Goal: Check status: Check status

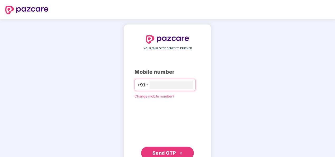
type input "**********"
click at [172, 150] on span "Send OTP" at bounding box center [164, 153] width 23 height 6
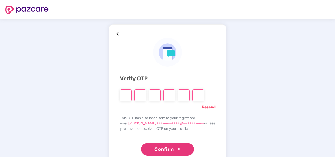
type input "*"
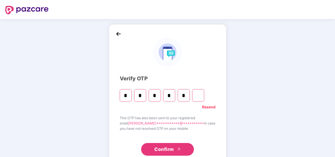
type input "*"
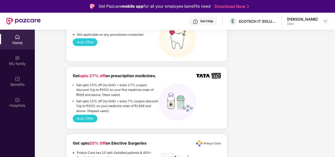
scroll to position [422, 0]
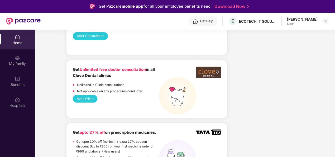
click at [91, 99] on button "Avail Offer" at bounding box center [85, 99] width 25 height 8
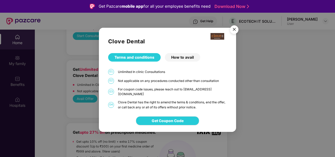
click at [233, 32] on img "Close" at bounding box center [234, 30] width 15 height 15
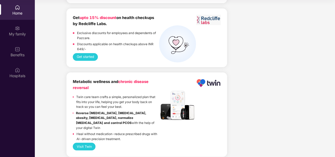
scroll to position [0, 0]
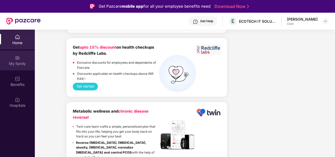
click at [22, 59] on div "My family" at bounding box center [17, 60] width 35 height 20
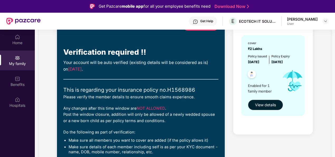
scroll to position [53, 0]
click at [263, 104] on span "View details" at bounding box center [265, 105] width 21 height 6
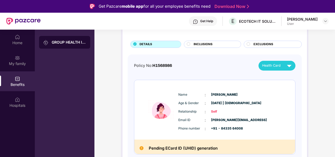
scroll to position [0, 0]
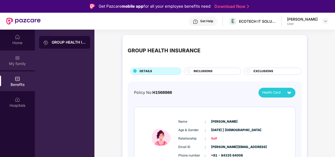
click at [17, 56] on img at bounding box center [17, 57] width 5 height 5
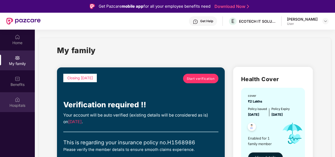
click at [17, 104] on div "Hospitals" at bounding box center [17, 105] width 35 height 5
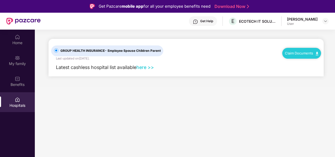
click at [296, 52] on link "Claim Documents" at bounding box center [302, 53] width 34 height 4
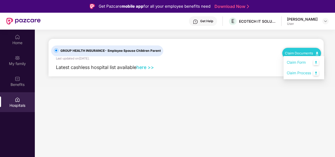
click at [149, 67] on link "here >>" at bounding box center [145, 67] width 18 height 6
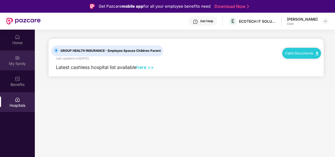
click at [17, 59] on img at bounding box center [17, 57] width 5 height 5
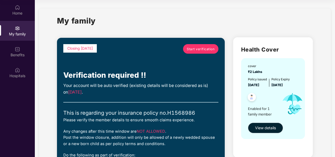
click at [200, 50] on span "Start verification" at bounding box center [201, 48] width 28 height 5
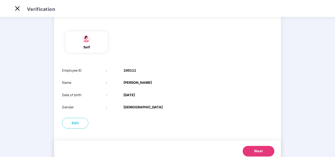
scroll to position [51, 0]
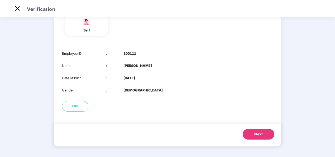
click at [260, 137] on span "Next" at bounding box center [259, 133] width 8 height 5
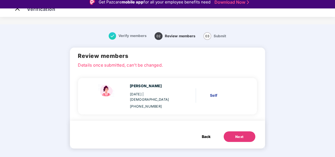
scroll to position [0, 0]
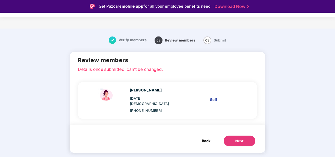
scroll to position [13, 0]
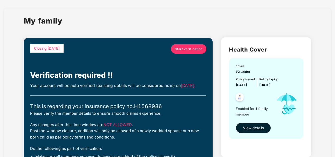
drag, startPoint x: 334, startPoint y: 34, endPoint x: 334, endPoint y: 44, distance: 9.5
drag, startPoint x: 334, startPoint y: 44, endPoint x: 330, endPoint y: 71, distance: 27.3
drag, startPoint x: 330, startPoint y: 71, endPoint x: 320, endPoint y: 67, distance: 10.4
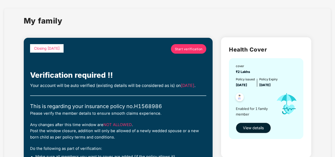
click at [189, 49] on span "Start verification" at bounding box center [189, 48] width 28 height 5
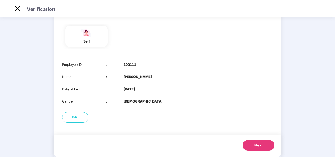
scroll to position [51, 0]
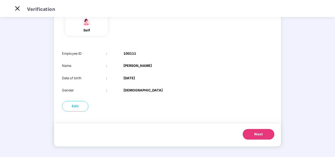
click at [251, 134] on button "Next" at bounding box center [259, 134] width 32 height 11
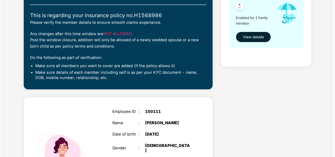
scroll to position [0, 0]
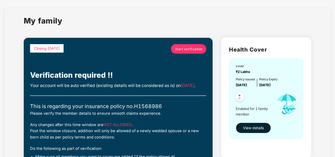
click at [250, 128] on span "View details" at bounding box center [253, 128] width 21 height 6
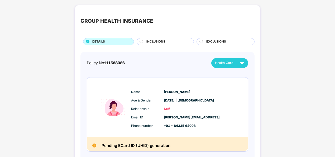
click at [175, 41] on div "INCLUSIONS" at bounding box center [167, 42] width 47 height 6
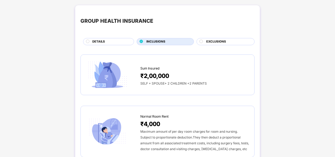
click at [210, 39] on span "EXCLUSIONS" at bounding box center [216, 41] width 20 height 5
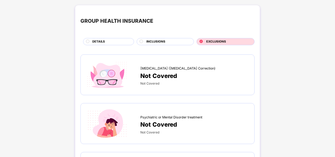
click at [175, 41] on div "INCLUSIONS" at bounding box center [167, 42] width 47 height 6
